Goal: Obtain resource: Download file/media

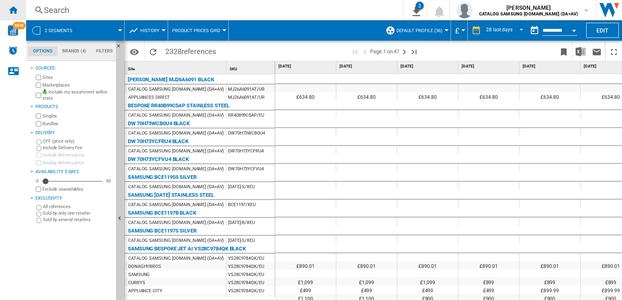
click at [11, 11] on ng-md-icon "Home" at bounding box center [13, 10] width 10 height 10
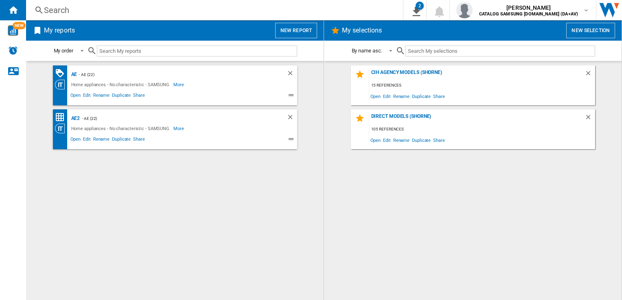
click at [301, 31] on button "New report" at bounding box center [296, 30] width 42 height 15
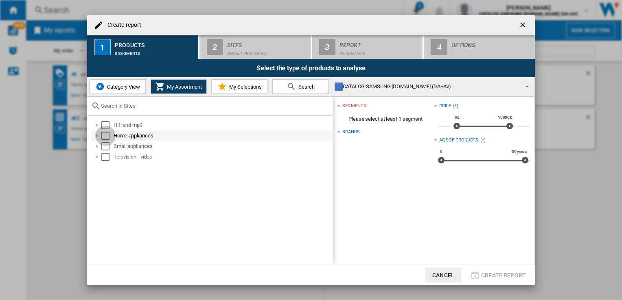
click at [103, 134] on div "Select" at bounding box center [105, 136] width 8 height 8
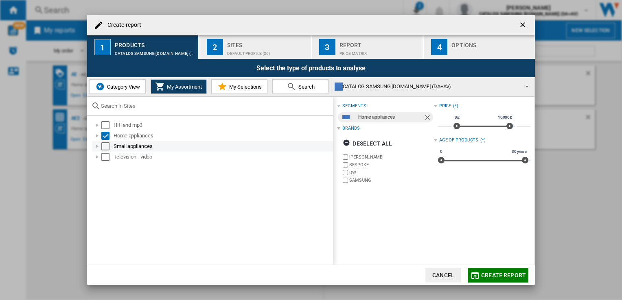
click at [107, 145] on div "Select" at bounding box center [105, 146] width 8 height 8
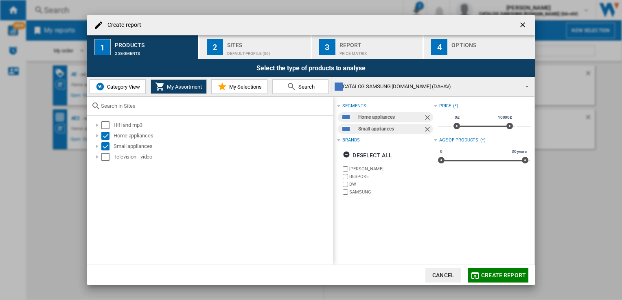
click at [513, 275] on span "Create report" at bounding box center [503, 275] width 45 height 7
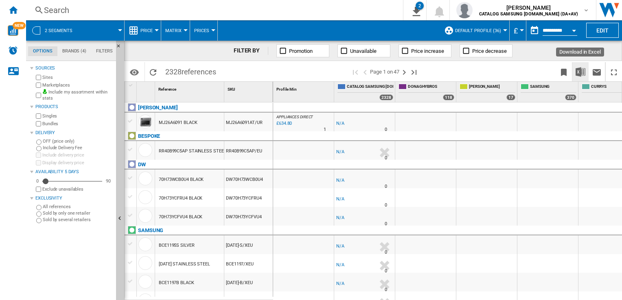
click at [583, 74] on img "Download in Excel" at bounding box center [581, 72] width 10 height 10
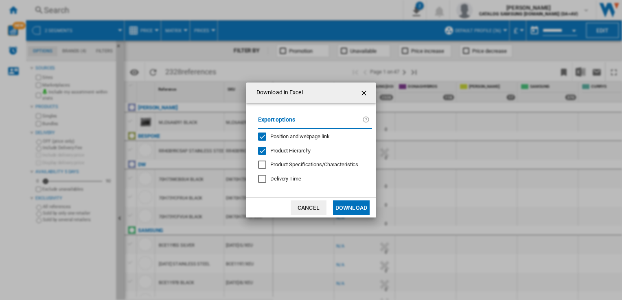
click at [353, 210] on button "Download" at bounding box center [351, 208] width 37 height 15
